Goal: Transaction & Acquisition: Purchase product/service

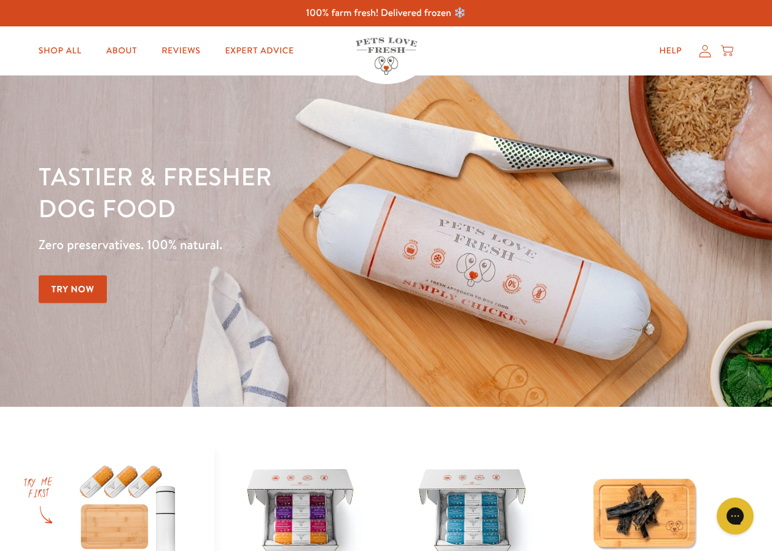
click at [701, 52] on icon at bounding box center [705, 51] width 12 height 13
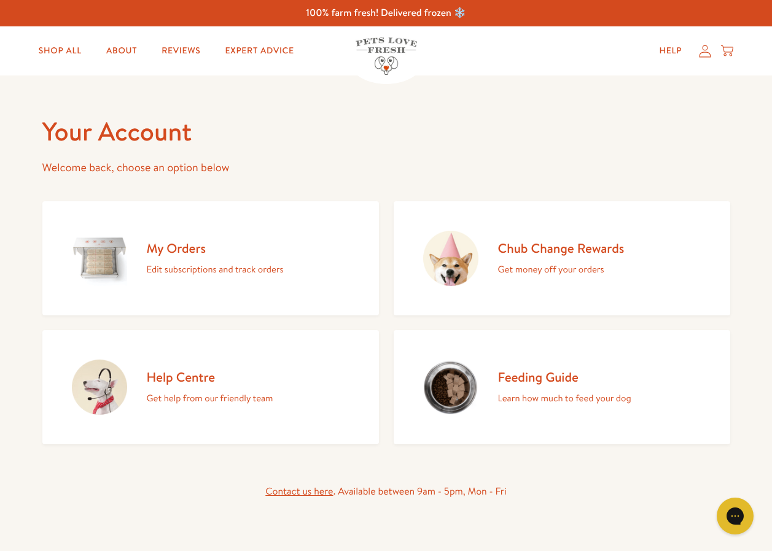
click at [186, 246] on h2 "My Orders" at bounding box center [215, 248] width 137 height 17
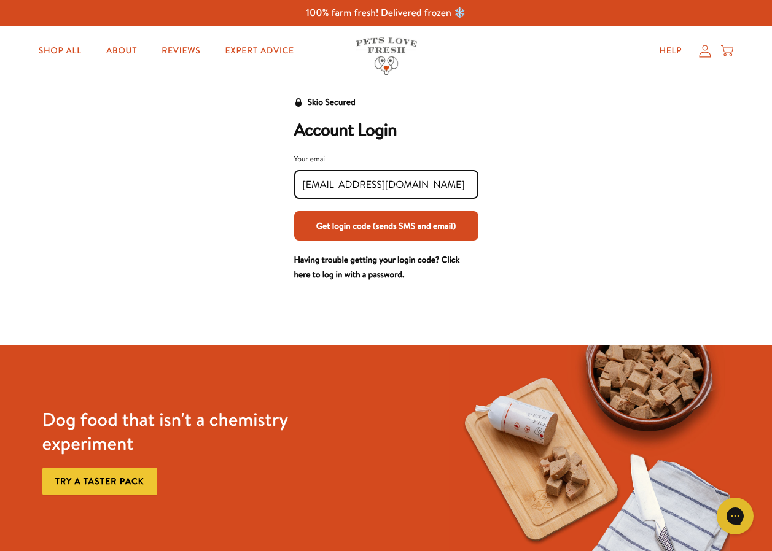
type input "janpethig@outlook.com"
click at [399, 219] on button "Get login code (sends SMS and email)" at bounding box center [386, 225] width 184 height 29
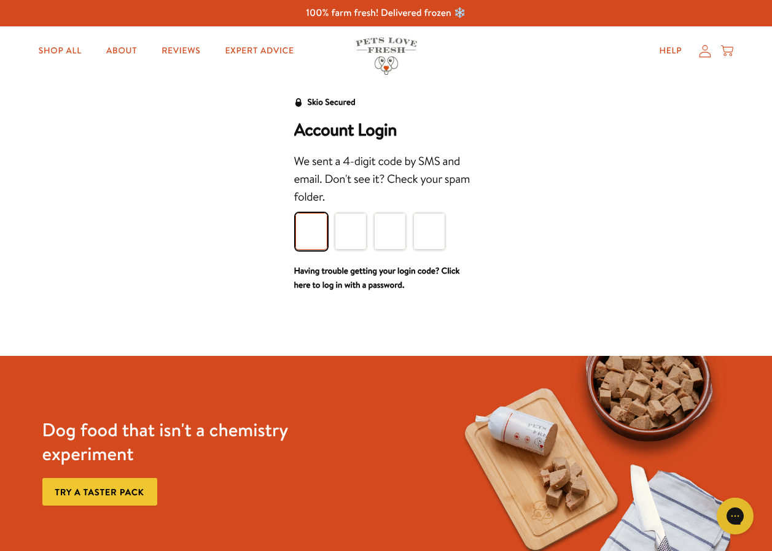
type input "3"
type input "0"
type input "3"
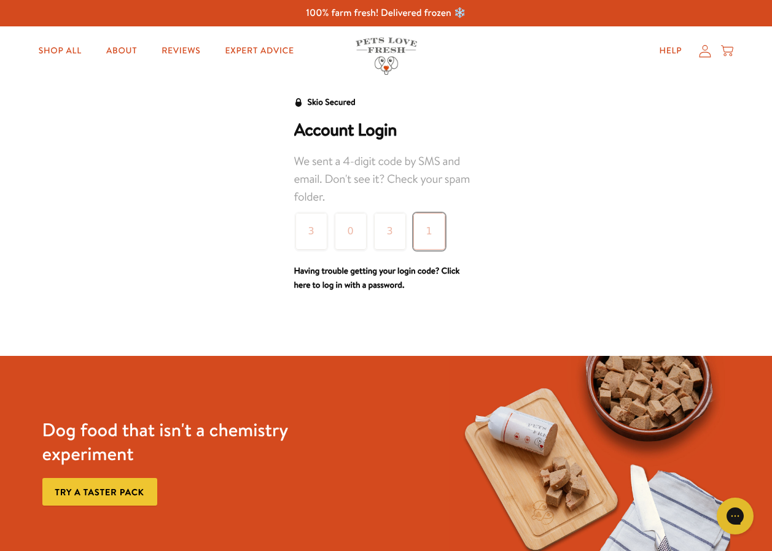
type input "1"
click at [497, 216] on div "Skio Secured Account Login We sent a 4-digit code by SMS and email. Don't see i…" at bounding box center [385, 194] width 747 height 198
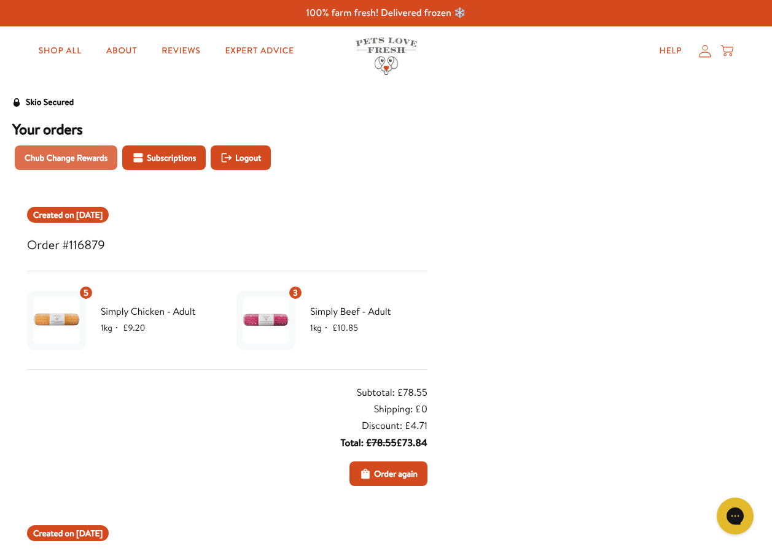
click at [75, 163] on span "Chub Change Rewards" at bounding box center [66, 158] width 83 height 14
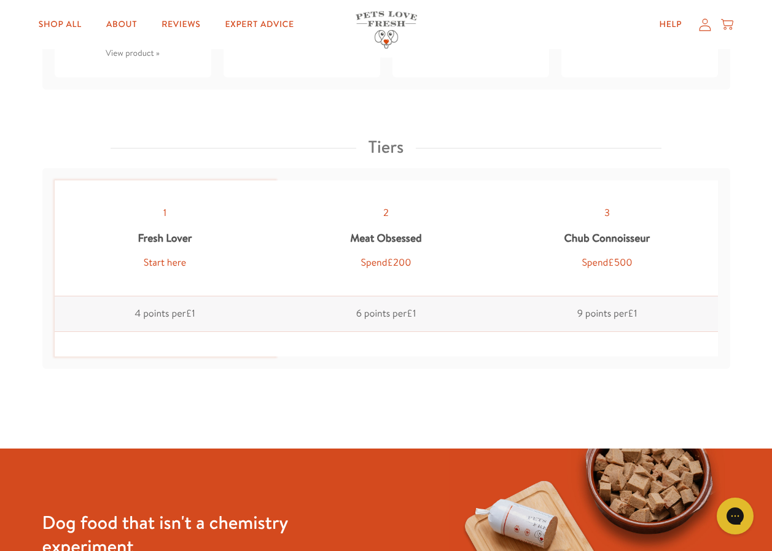
scroll to position [1290, 0]
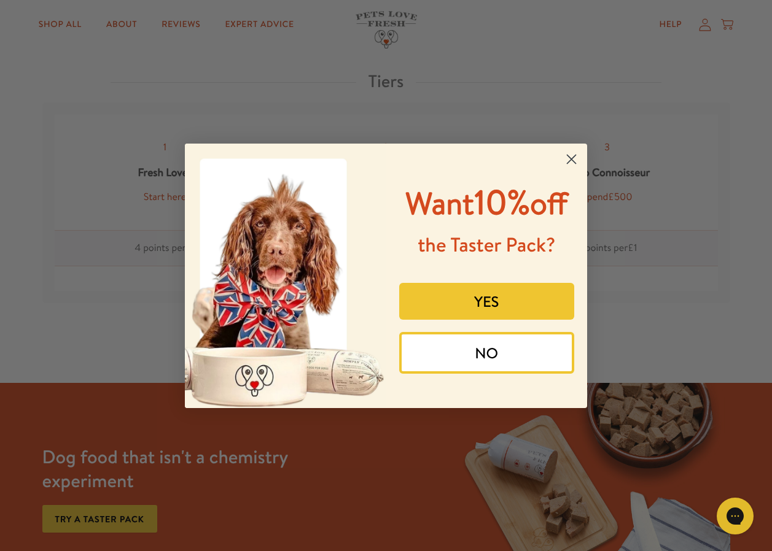
click at [571, 157] on circle "Close dialog" at bounding box center [571, 159] width 20 height 20
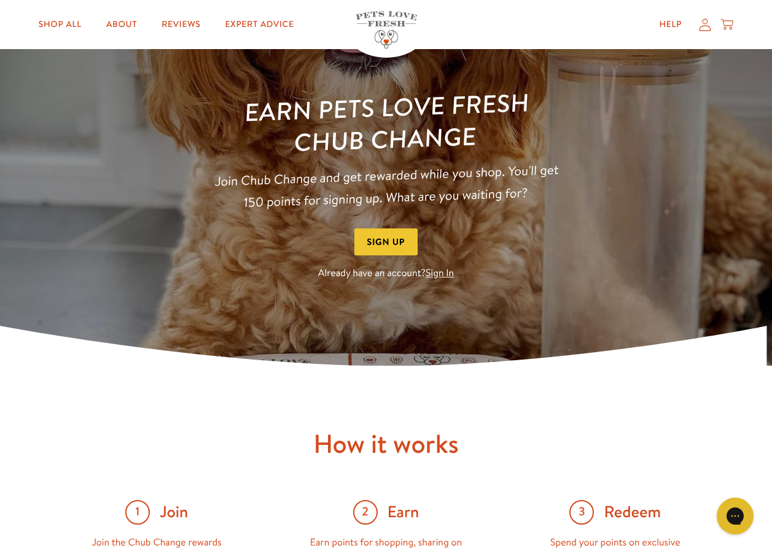
scroll to position [0, 0]
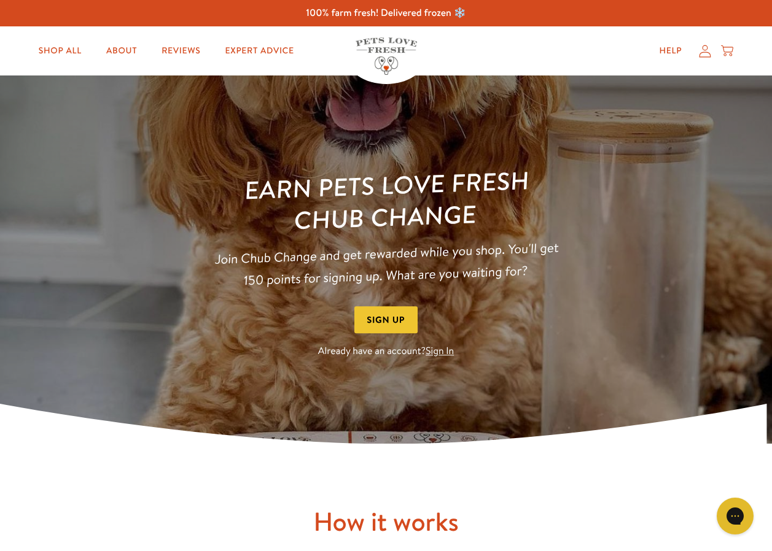
click at [703, 49] on icon at bounding box center [705, 51] width 12 height 12
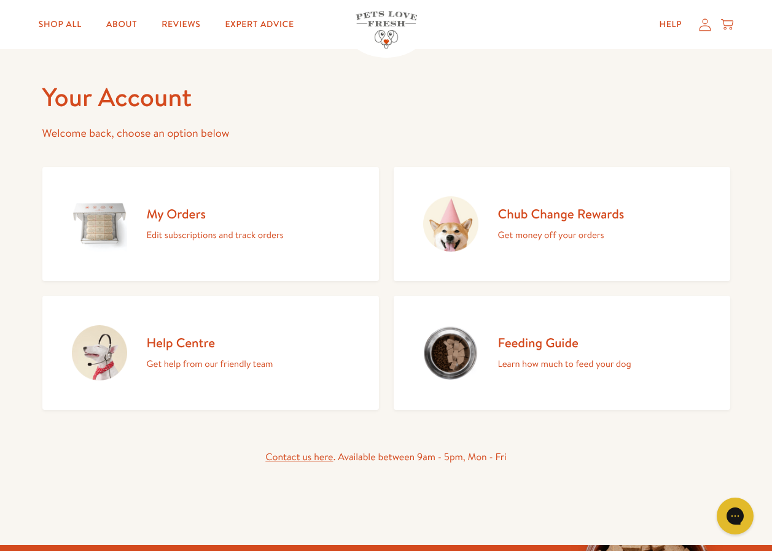
scroll to position [61, 0]
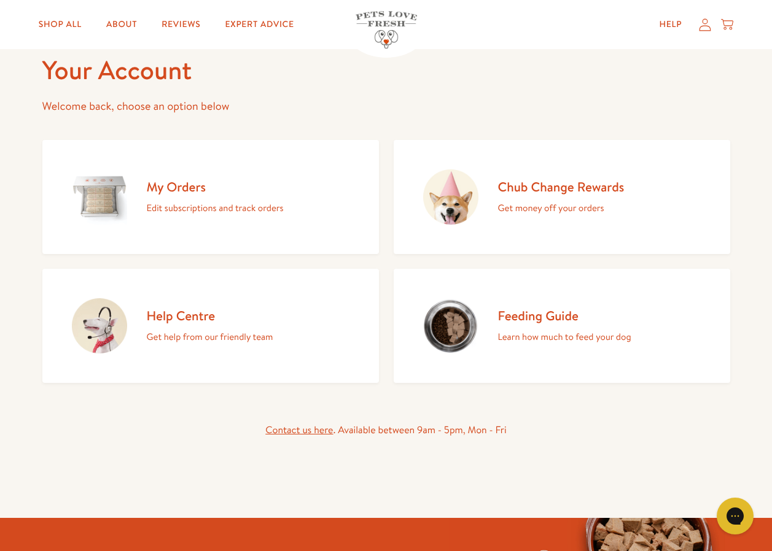
click at [553, 188] on h2 "Chub Change Rewards" at bounding box center [561, 187] width 127 height 17
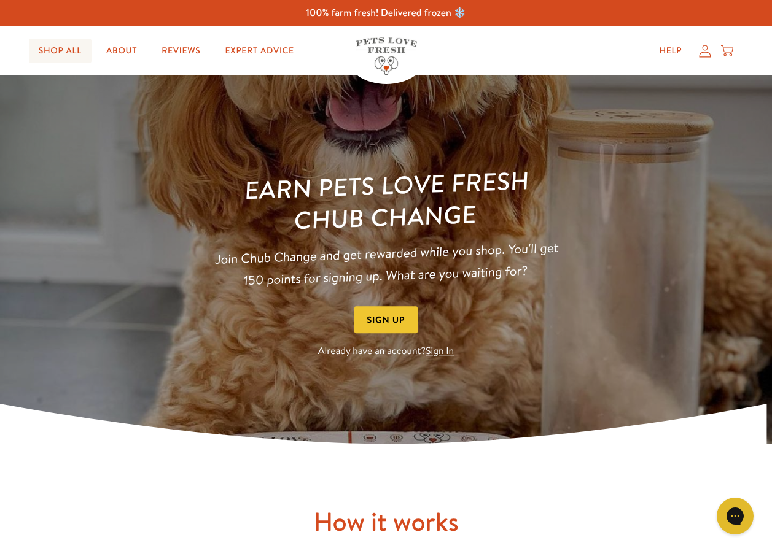
click at [64, 51] on link "Shop All" at bounding box center [60, 51] width 63 height 25
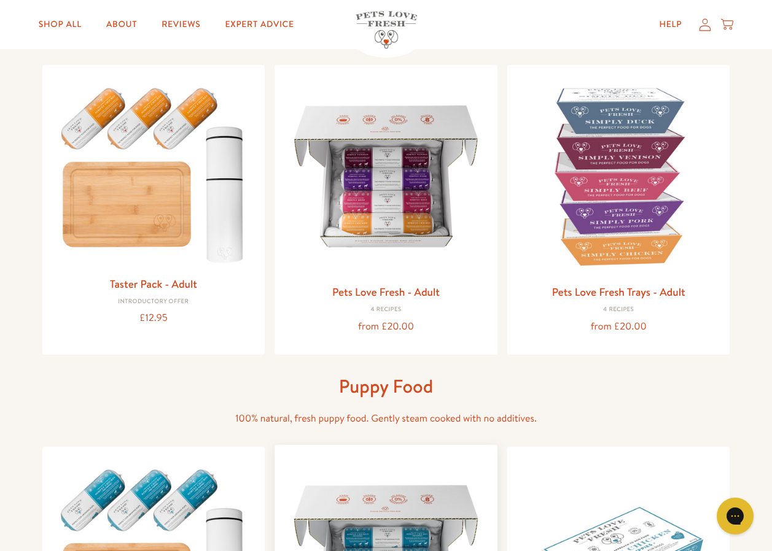
scroll to position [246, 0]
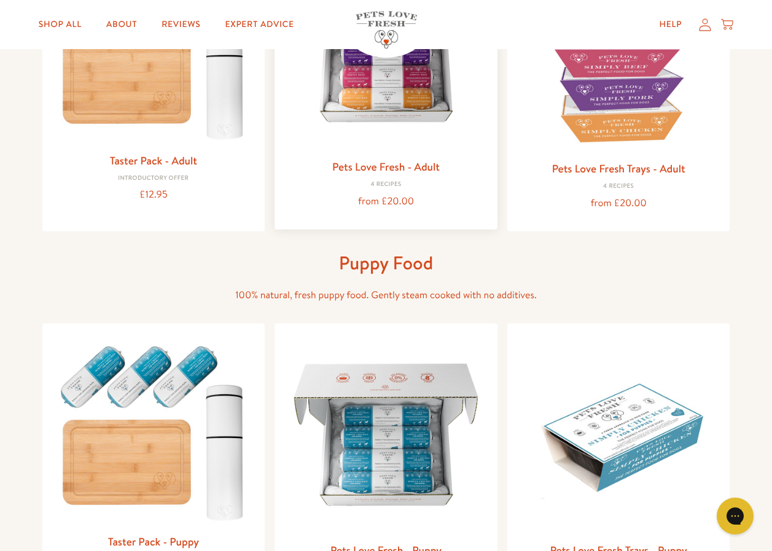
click at [374, 119] on img at bounding box center [385, 51] width 203 height 203
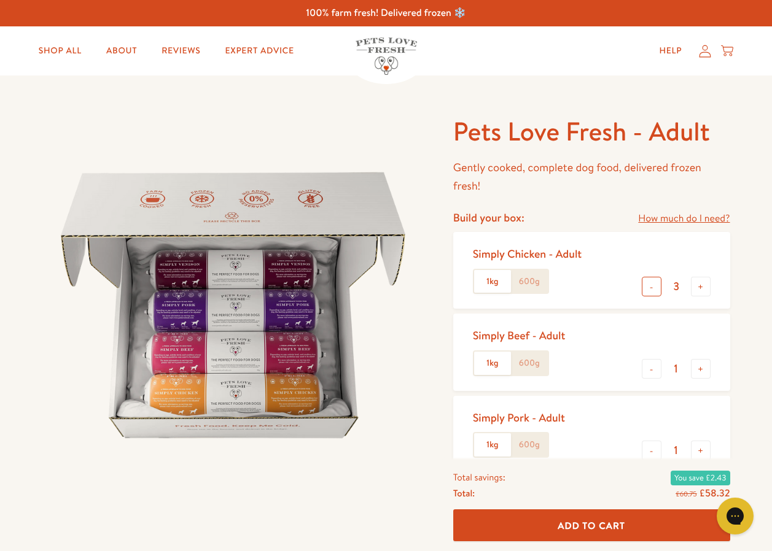
click at [653, 288] on button "-" at bounding box center [652, 287] width 20 height 20
type input "0"
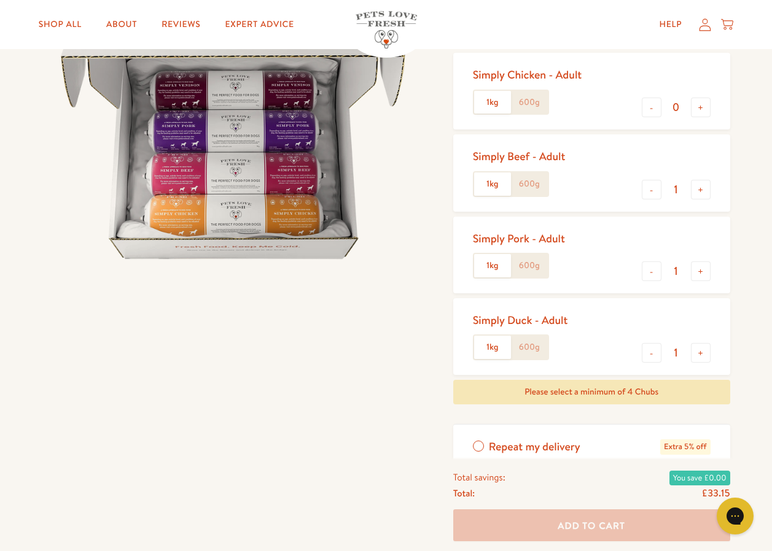
scroll to position [184, 0]
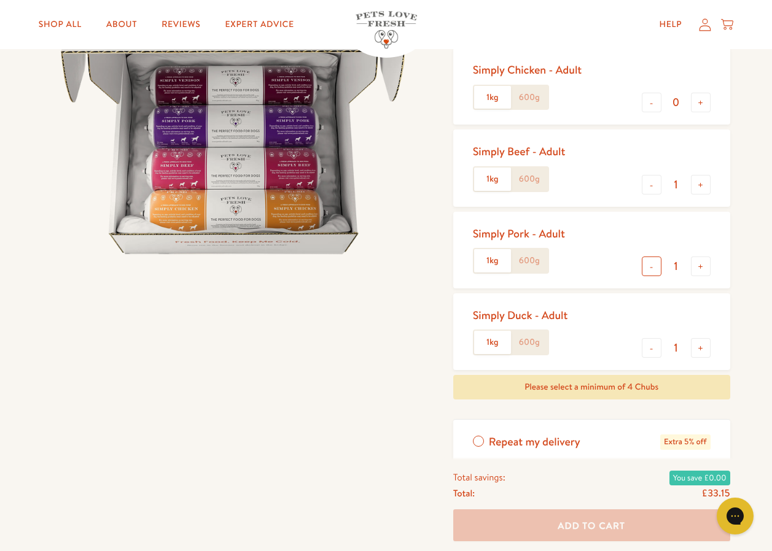
click at [650, 268] on button "-" at bounding box center [652, 267] width 20 height 20
type input "0"
click at [656, 346] on button "-" at bounding box center [652, 348] width 20 height 20
type input "0"
click at [701, 185] on button "+" at bounding box center [701, 185] width 20 height 20
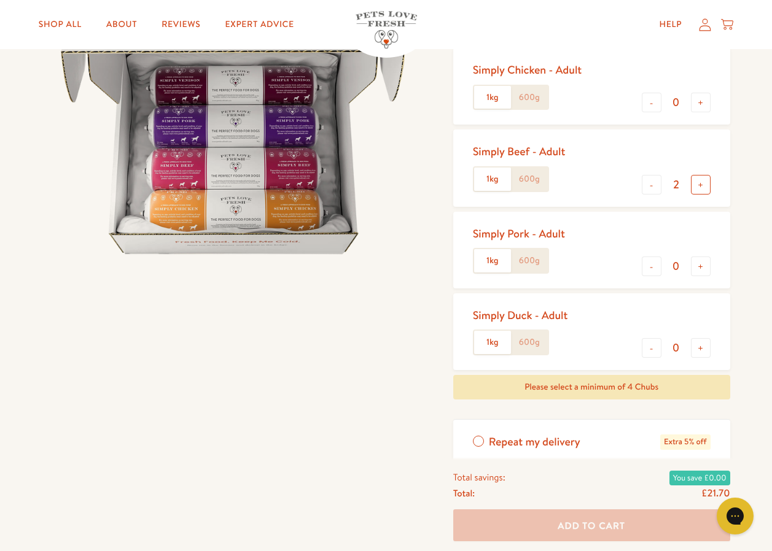
click at [701, 185] on button "+" at bounding box center [701, 185] width 20 height 20
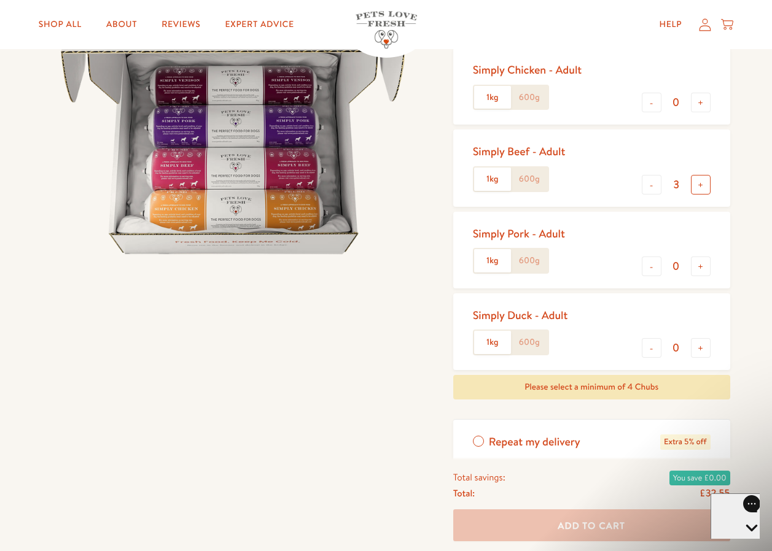
click at [701, 185] on button "+" at bounding box center [701, 185] width 20 height 20
type input "4"
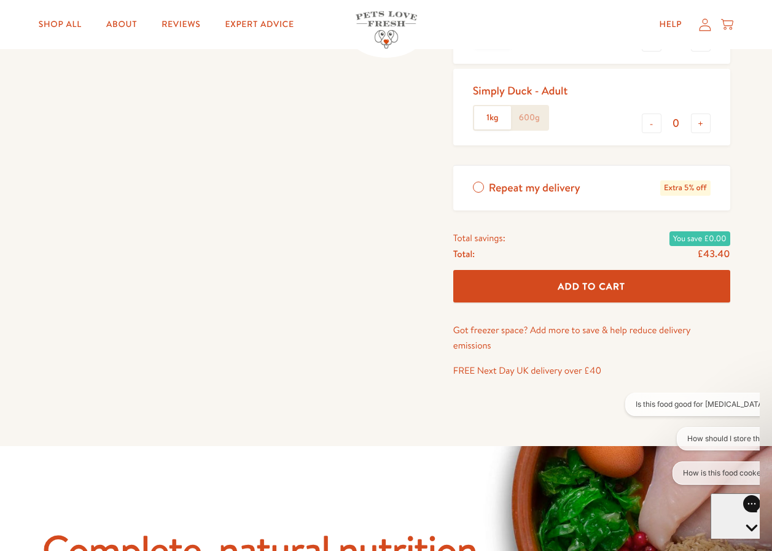
scroll to position [430, 0]
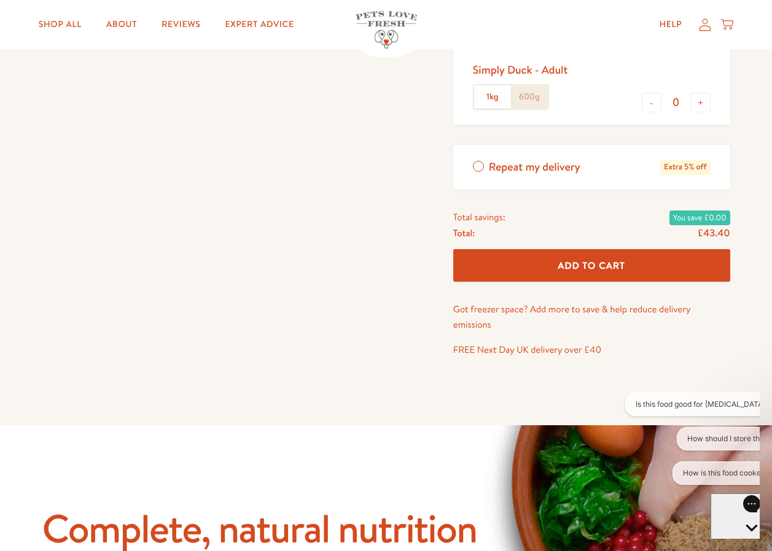
click at [577, 271] on span "Add To Cart" at bounding box center [592, 265] width 68 height 13
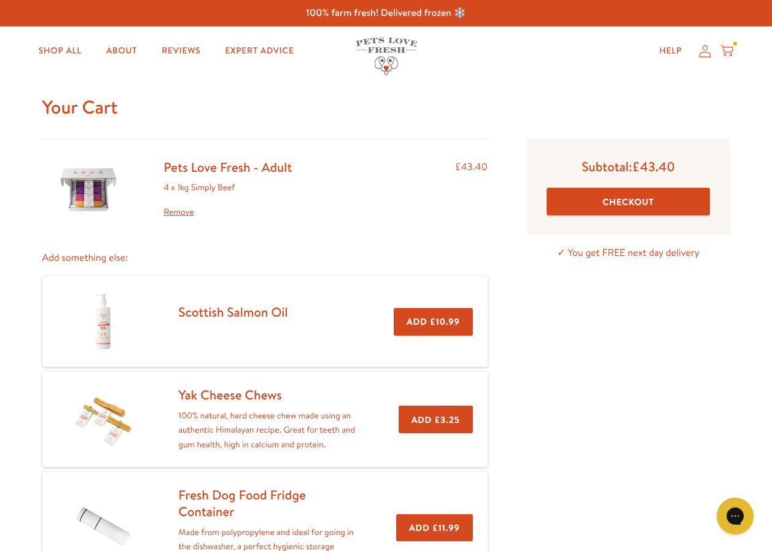
click at [591, 206] on button "Checkout" at bounding box center [629, 202] width 164 height 28
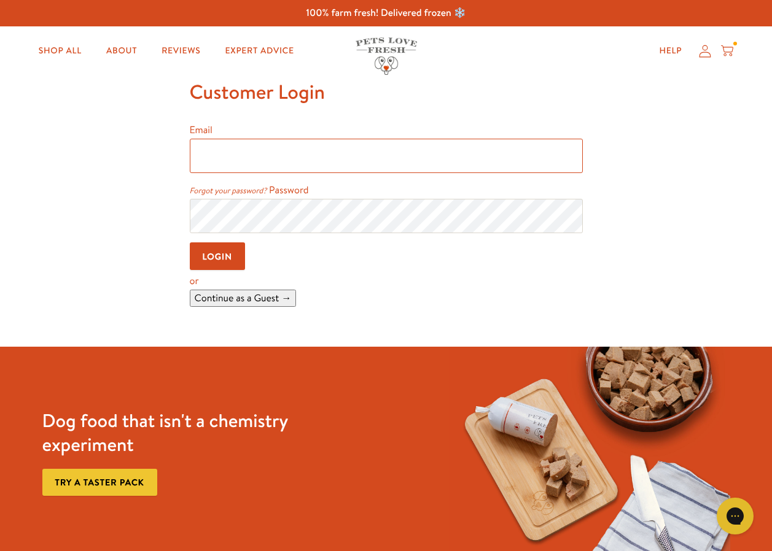
click at [232, 142] on input "Email" at bounding box center [386, 156] width 393 height 34
type input "janpethig@outlook.com"
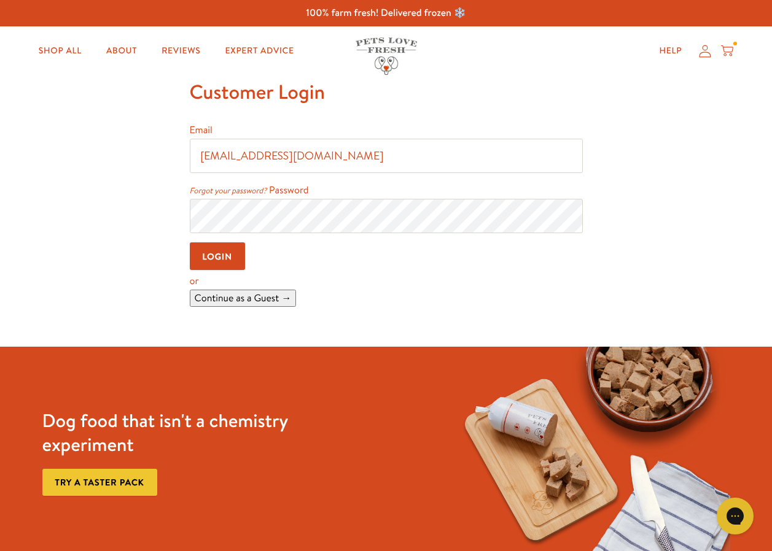
click at [235, 252] on input "Login" at bounding box center [218, 257] width 56 height 28
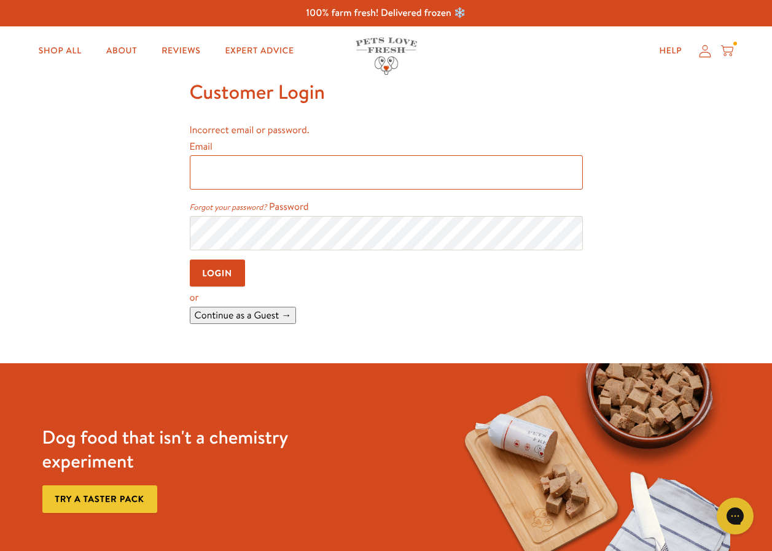
click at [311, 176] on input "Email" at bounding box center [386, 172] width 393 height 34
type input "[EMAIL_ADDRESS][DOMAIN_NAME]"
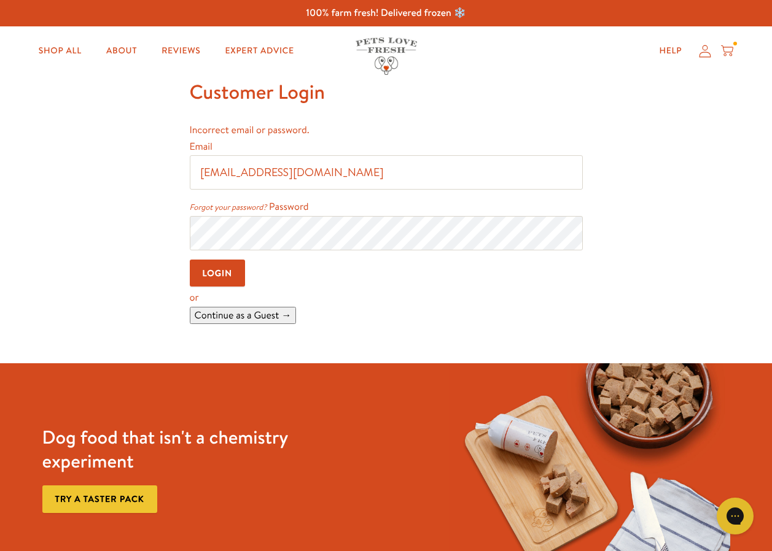
click at [255, 206] on link "Forgot your password?" at bounding box center [228, 207] width 77 height 11
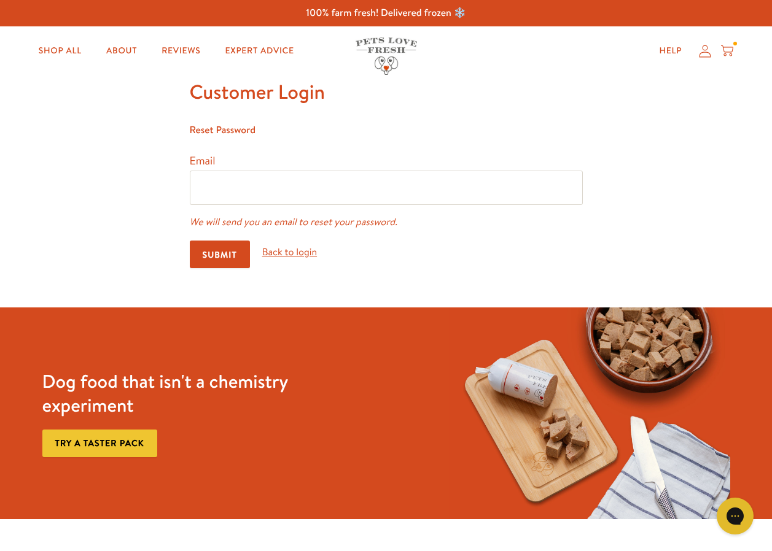
click at [233, 254] on input "Submit" at bounding box center [220, 255] width 60 height 28
